Goal: Task Accomplishment & Management: Use online tool/utility

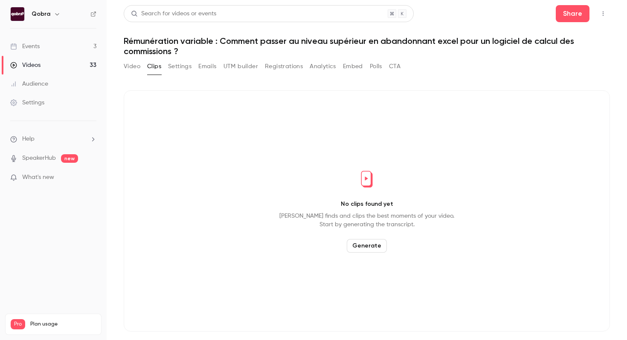
click at [73, 50] on link "Events 3" at bounding box center [53, 46] width 107 height 19
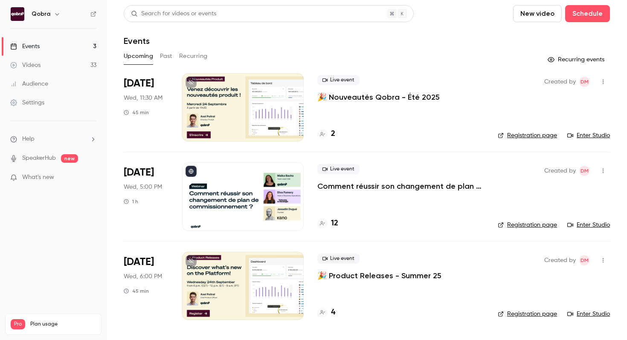
click at [381, 185] on p "Comment réussir son changement de plan de commissionnement ?" at bounding box center [400, 186] width 167 height 10
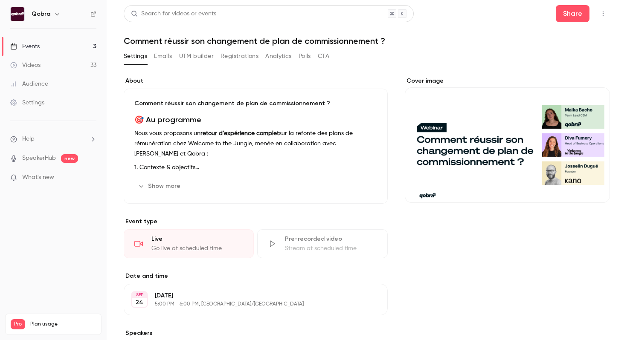
click at [276, 55] on button "Analytics" at bounding box center [278, 56] width 26 height 14
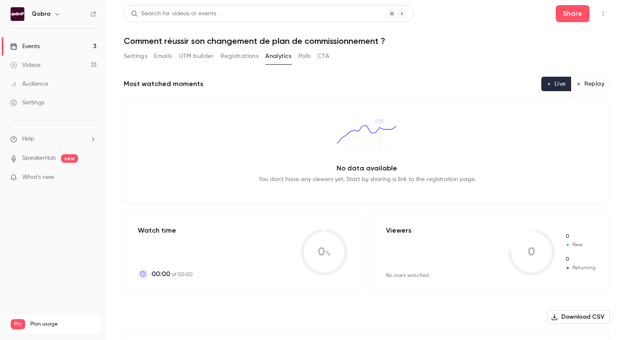
click at [304, 58] on button "Polls" at bounding box center [304, 56] width 12 height 14
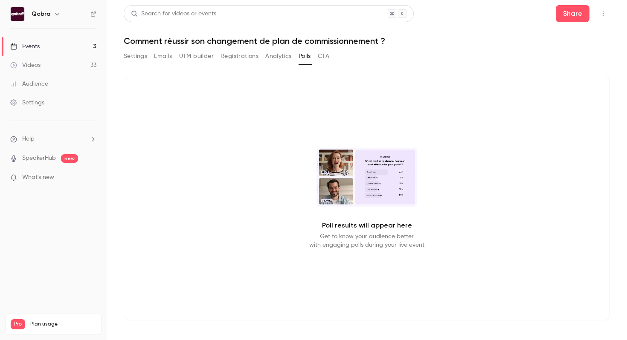
click at [323, 59] on button "CTA" at bounding box center [324, 56] width 12 height 14
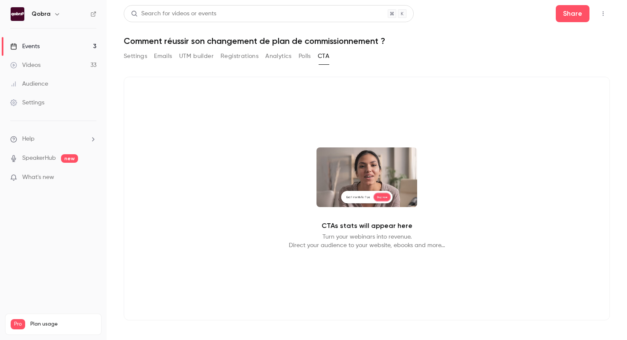
click at [245, 58] on button "Registrations" at bounding box center [239, 56] width 38 height 14
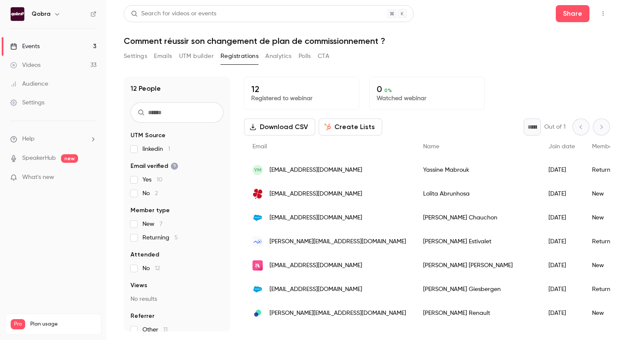
click at [195, 57] on button "UTM builder" at bounding box center [196, 56] width 35 height 14
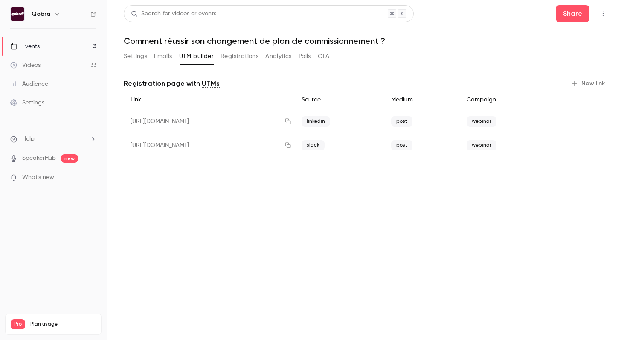
click at [599, 86] on button "New link" at bounding box center [589, 84] width 42 height 14
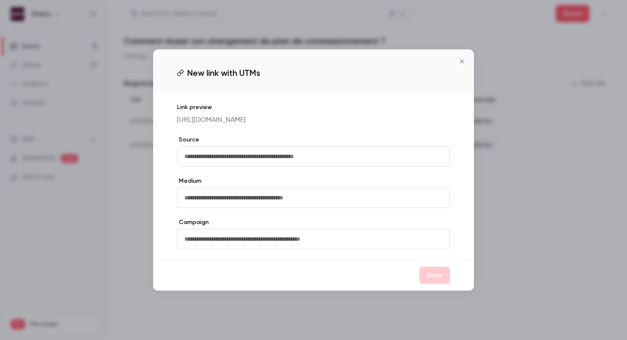
click at [213, 167] on input "text" at bounding box center [313, 156] width 273 height 20
type input "****"
click at [226, 205] on input "text" at bounding box center [313, 198] width 273 height 20
click at [225, 244] on input "text" at bounding box center [313, 239] width 273 height 20
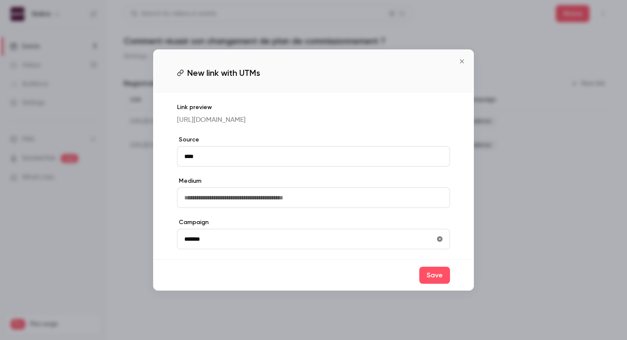
type input "*******"
click at [189, 208] on input "text" at bounding box center [313, 198] width 273 height 20
type input "******"
click at [437, 284] on button "Save" at bounding box center [434, 275] width 31 height 17
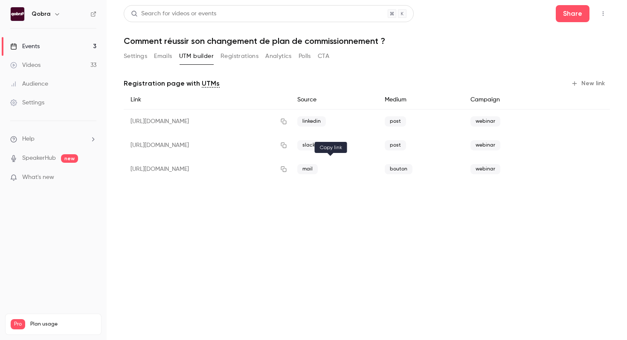
click at [287, 171] on icon "button" at bounding box center [283, 169] width 7 height 6
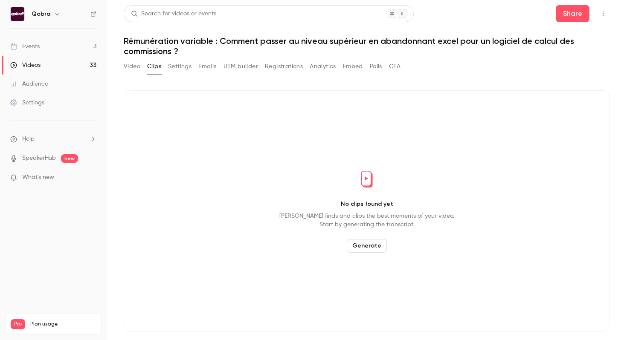
click at [49, 16] on div "Qobra" at bounding box center [58, 14] width 52 height 10
click at [57, 13] on icon "button" at bounding box center [57, 14] width 4 height 2
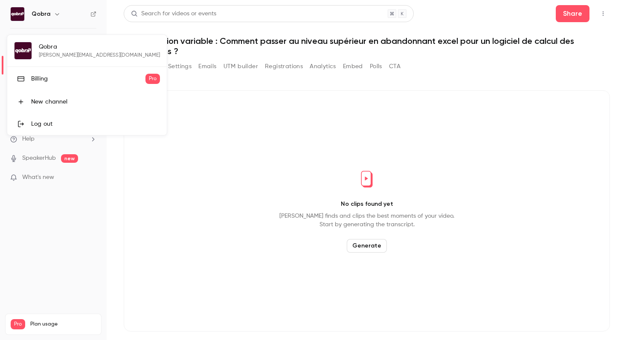
click at [52, 79] on div "Billing" at bounding box center [88, 79] width 114 height 9
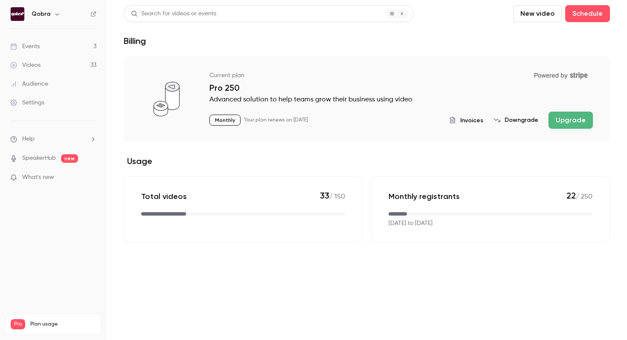
click at [468, 120] on span "Invoices" at bounding box center [471, 120] width 23 height 9
